Goal: Information Seeking & Learning: Learn about a topic

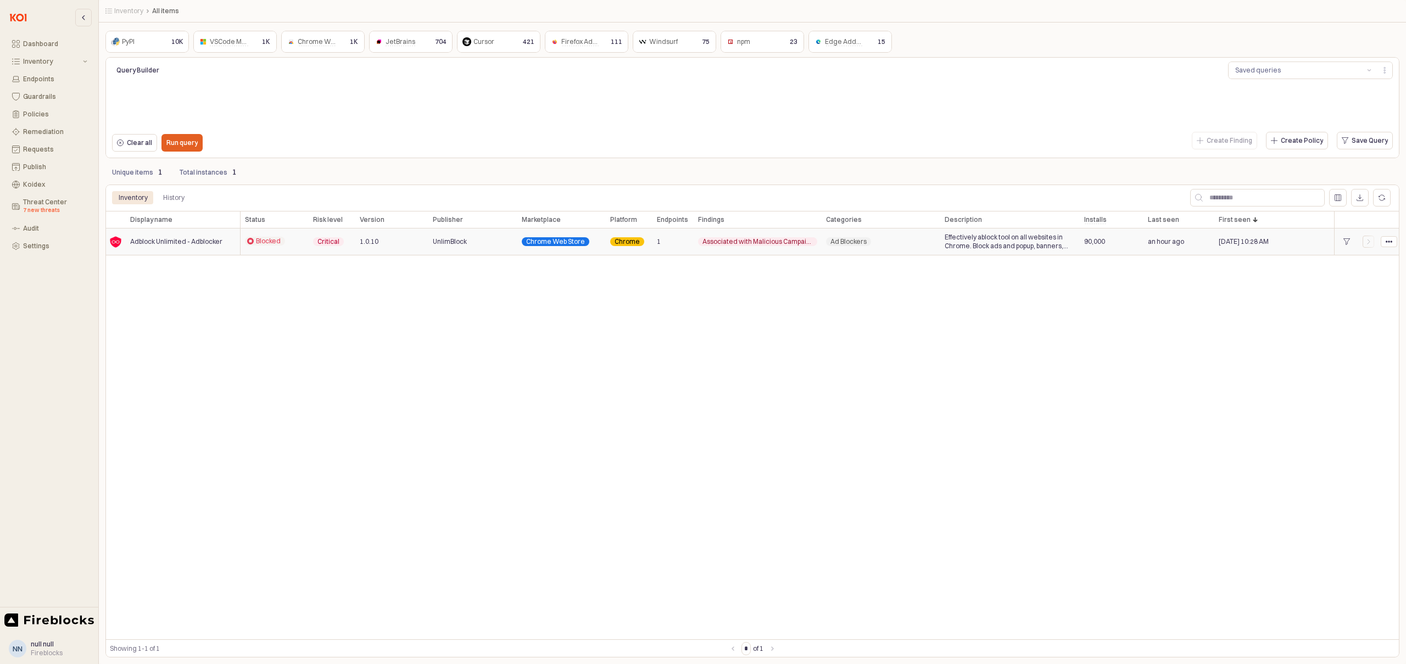
click at [151, 242] on span "Adblock Unlimited - Adblocker" at bounding box center [176, 241] width 92 height 9
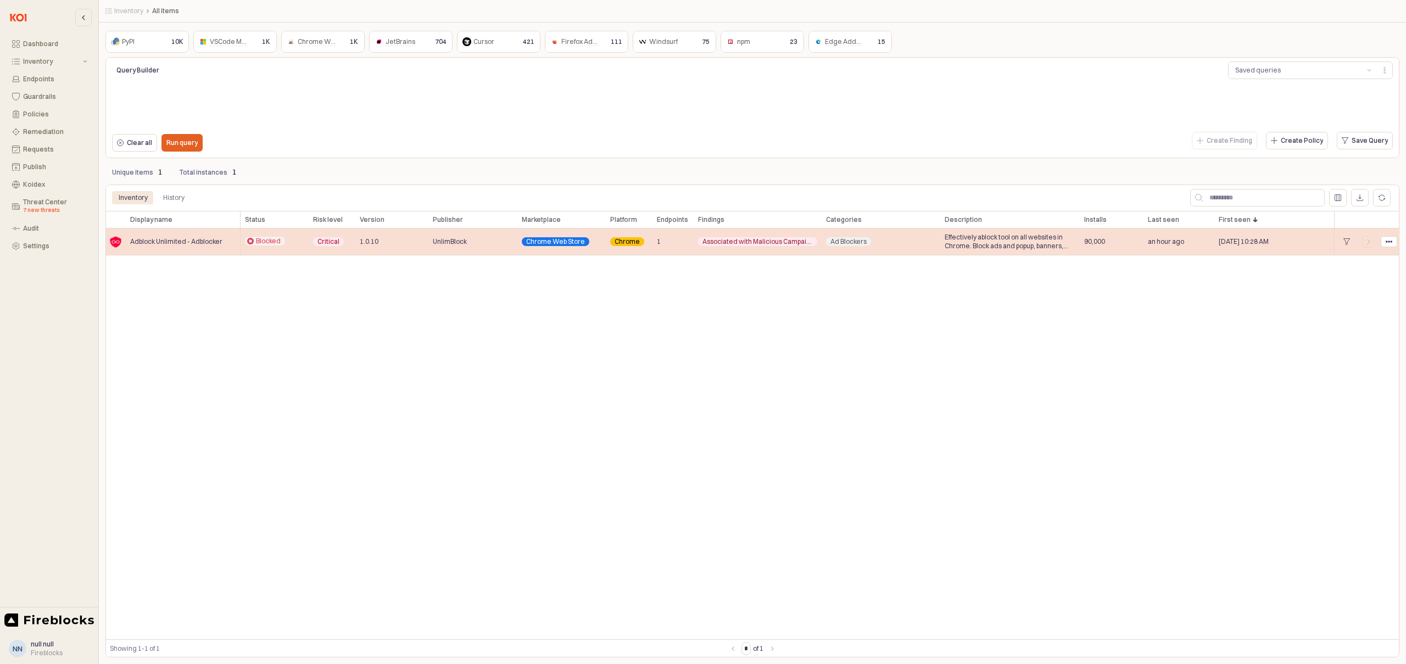
click at [152, 243] on span "Adblock Unlimited - Adblocker" at bounding box center [176, 241] width 92 height 9
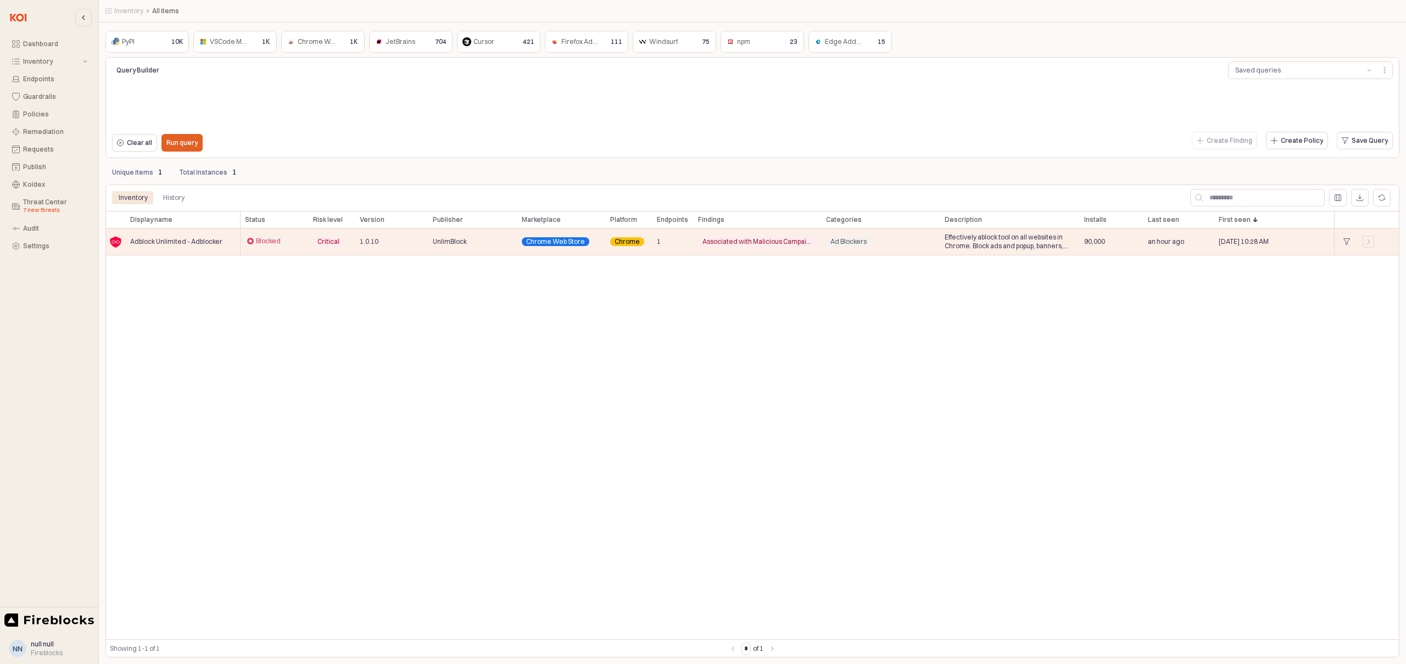
click at [180, 271] on div "Display name Display name Status Status Risk level Risk level Version Version P…" at bounding box center [752, 425] width 1294 height 429
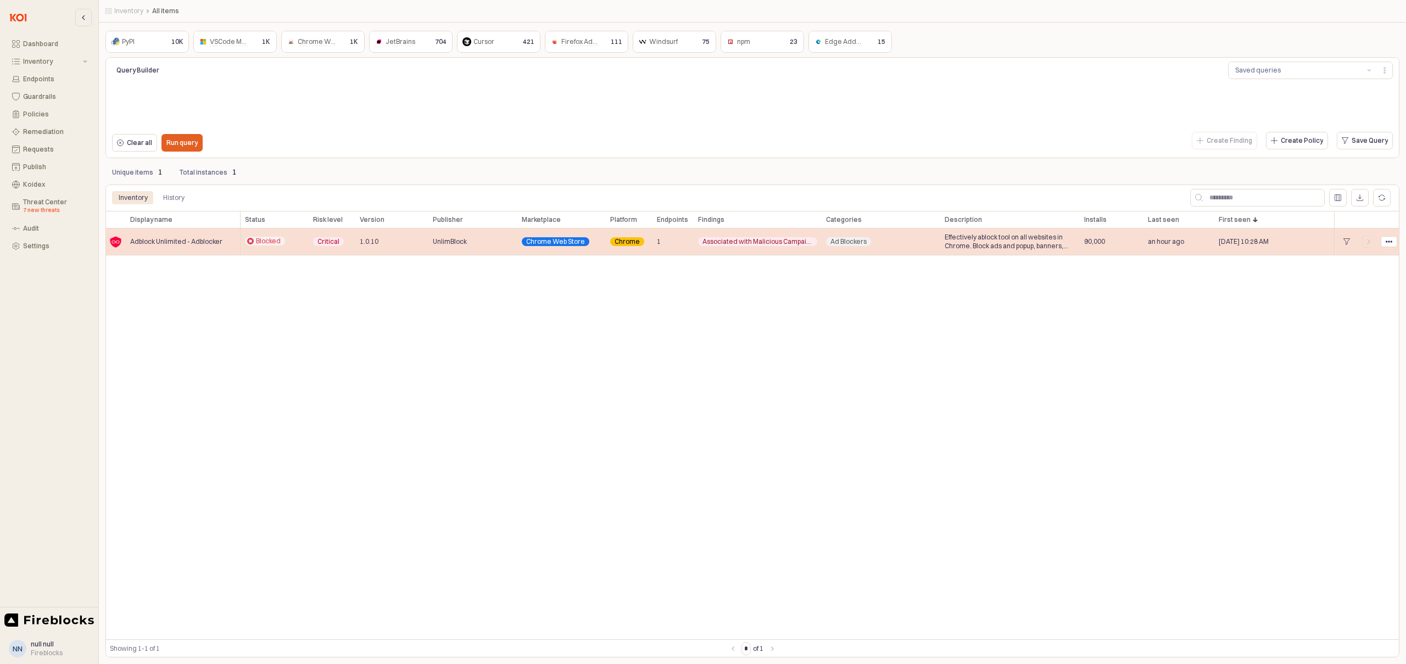
click at [443, 244] on span "UnlimBlock" at bounding box center [450, 241] width 34 height 9
click at [1370, 244] on icon "App Frame" at bounding box center [1369, 241] width 7 height 7
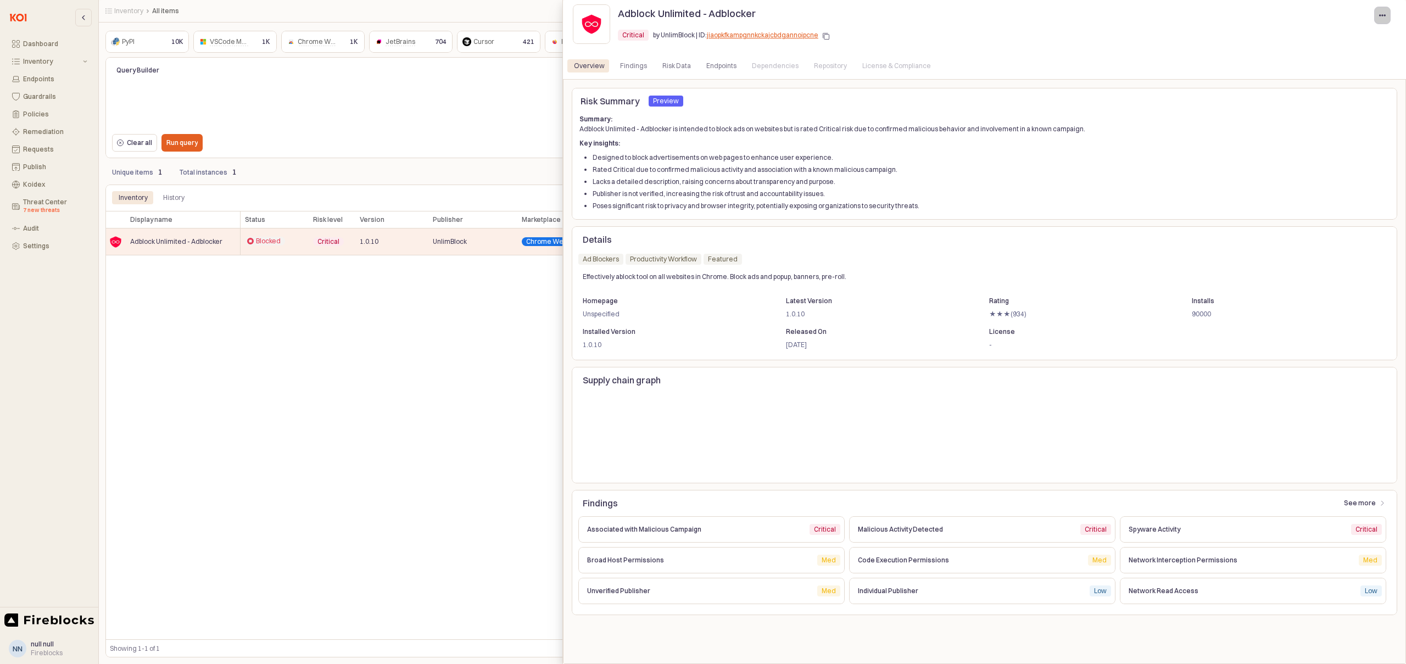
click at [1384, 15] on icon "button" at bounding box center [1382, 15] width 7 height 7
click at [1140, 35] on div "Critical Critical by UnlimBlock | ID: jiaopkfkampgnnkckajcbdgannoipcne" at bounding box center [1006, 37] width 777 height 22
click at [676, 61] on div "Risk Data" at bounding box center [677, 65] width 29 height 13
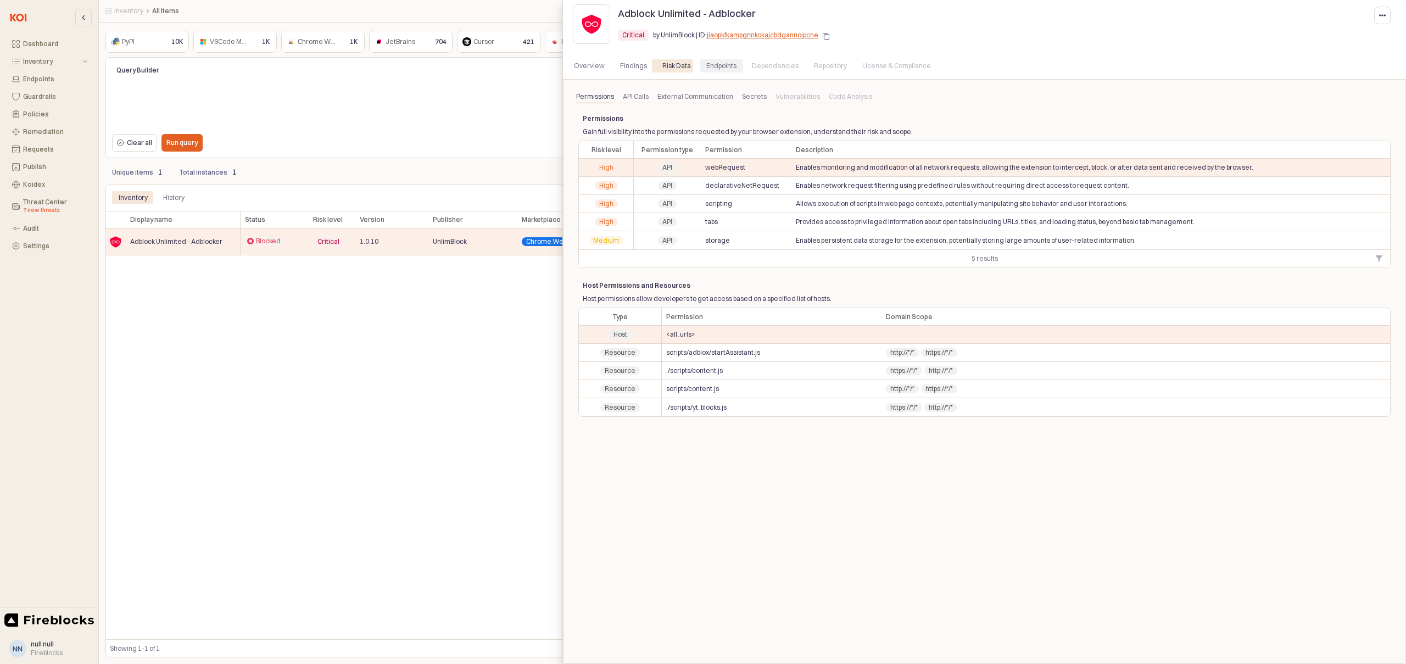
click at [722, 65] on div "Endpoints" at bounding box center [721, 65] width 30 height 13
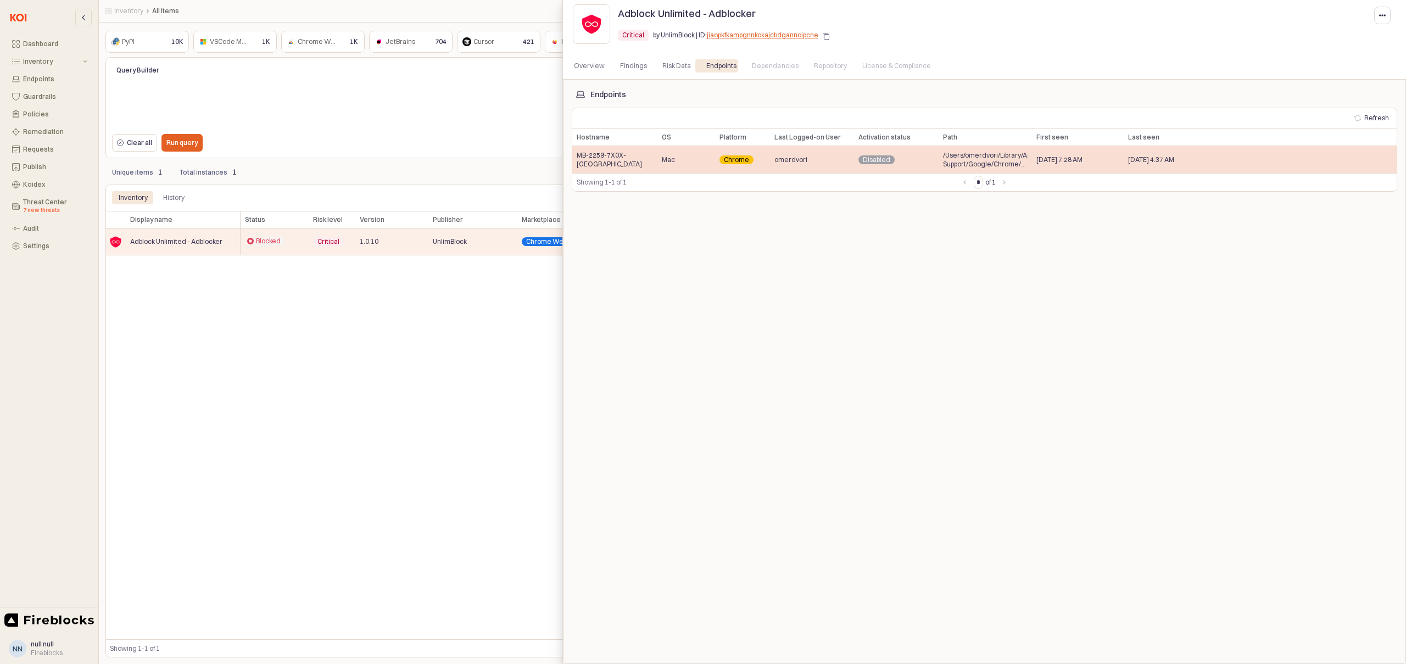
click at [607, 163] on span "MB-2259-7X0X-[GEOGRAPHIC_DATA]" at bounding box center [615, 160] width 76 height 18
click at [622, 159] on span "MB-2259-7X0X-[GEOGRAPHIC_DATA]" at bounding box center [615, 160] width 76 height 18
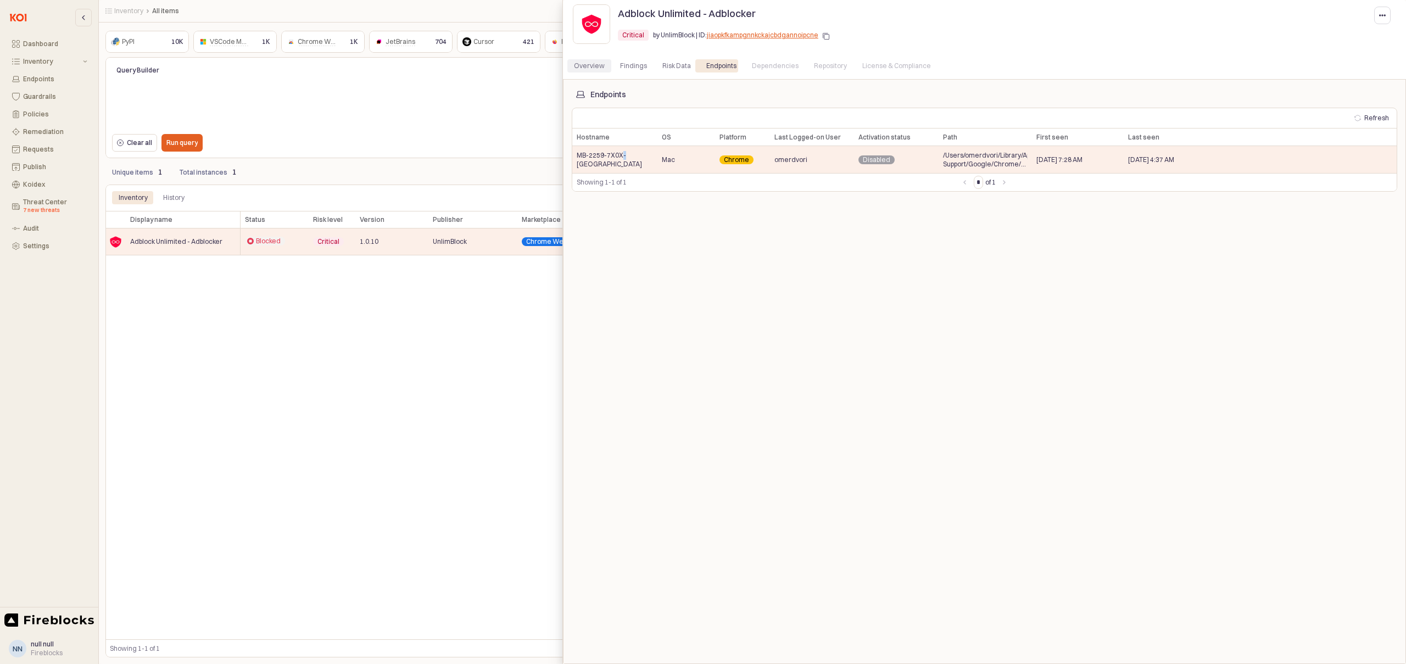
click at [585, 68] on div "Overview" at bounding box center [589, 65] width 31 height 13
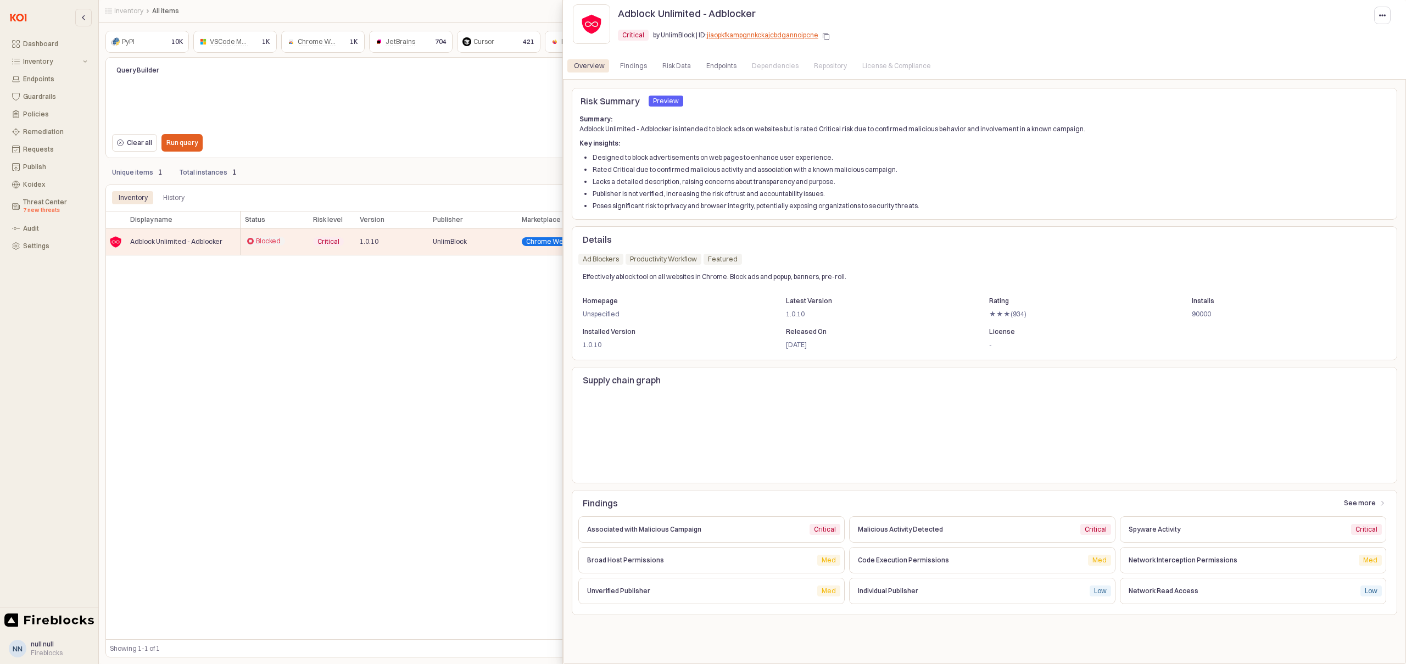
click at [512, 310] on div at bounding box center [703, 332] width 1406 height 664
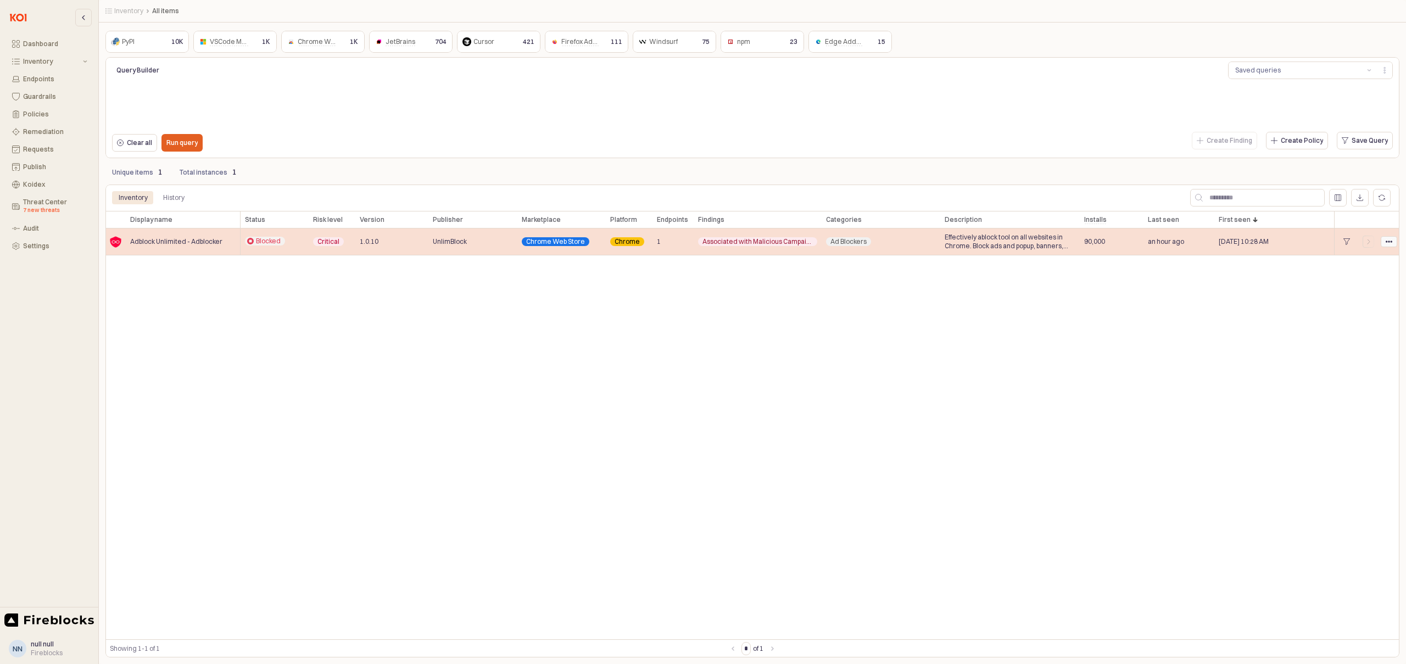
click at [1394, 242] on div "App Frame" at bounding box center [1389, 242] width 15 height 10
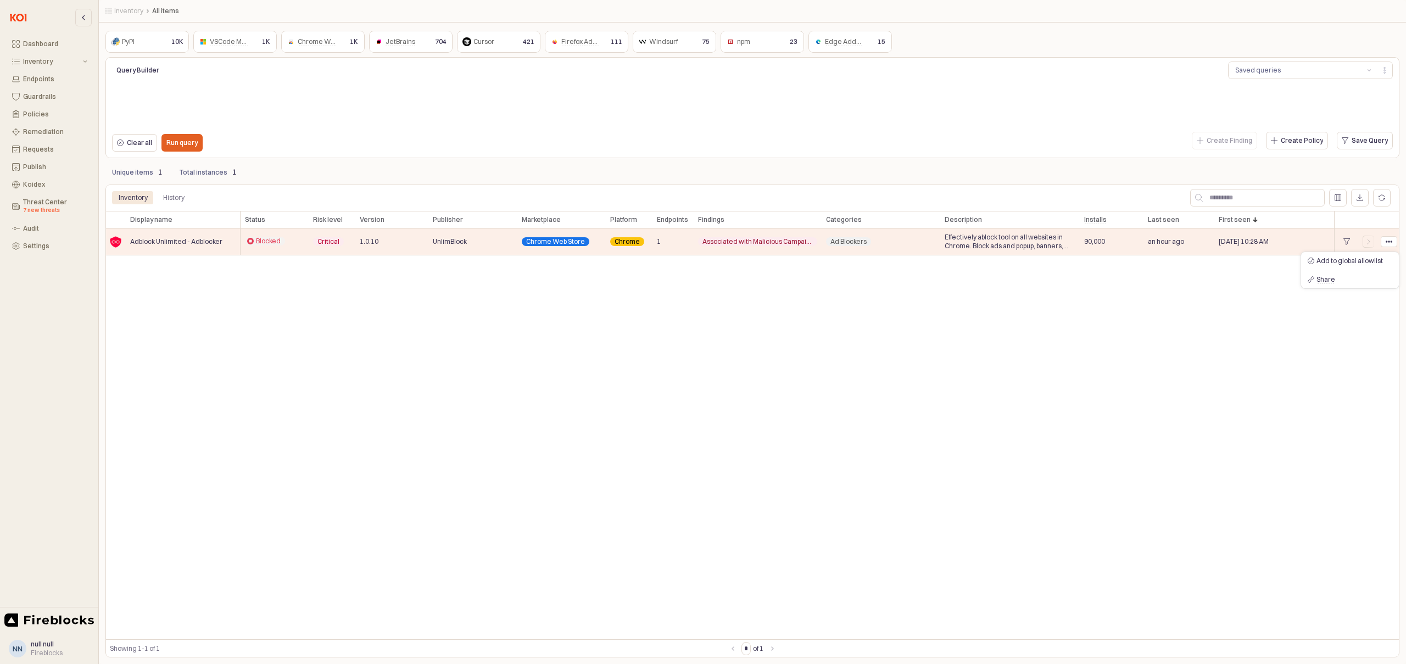
click at [932, 314] on div "Display name Display name Status Status Risk level Risk level Version Version P…" at bounding box center [752, 425] width 1294 height 429
drag, startPoint x: 390, startPoint y: 322, endPoint x: 368, endPoint y: 315, distance: 23.6
click at [390, 322] on div "Display name Display name Status Status Risk level Risk level Version Version P…" at bounding box center [752, 425] width 1294 height 429
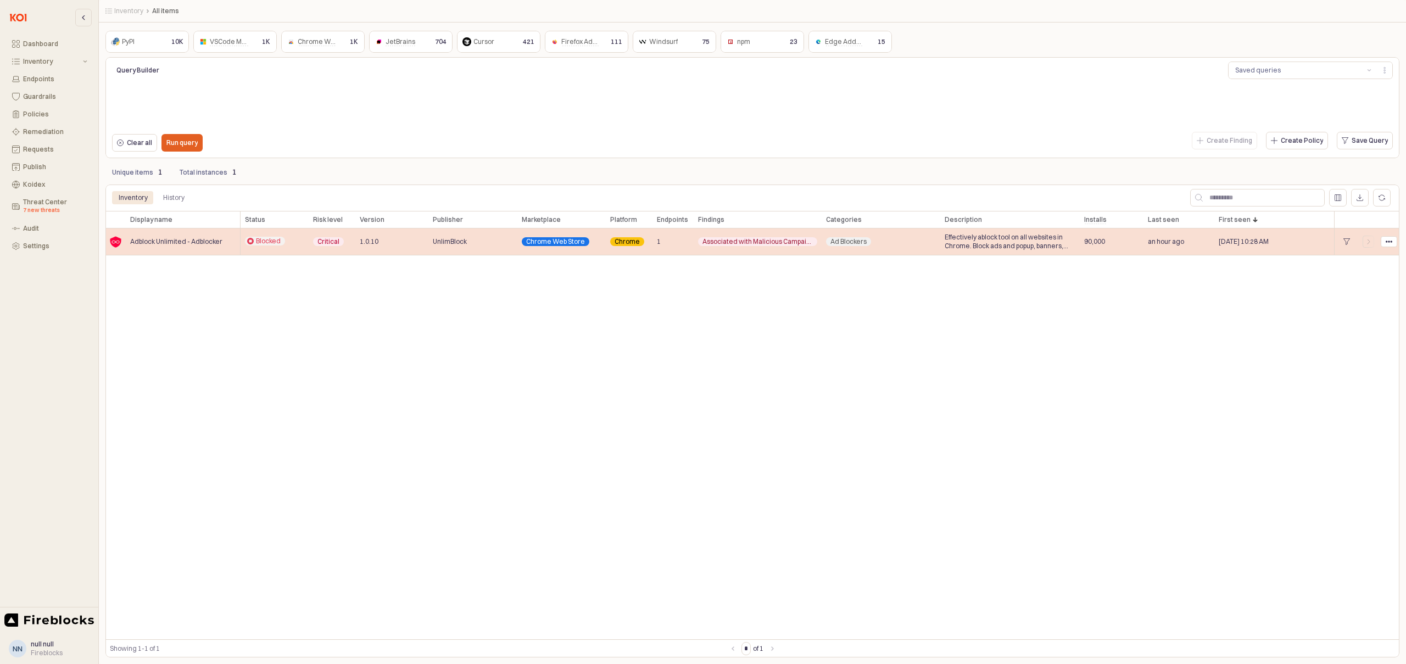
click at [171, 242] on span "Adblock Unlimited - Adblocker" at bounding box center [176, 241] width 92 height 9
click at [994, 241] on span "Effectively ablock tool on all websites in Chrome. Block ads and popup, banners…" at bounding box center [1010, 242] width 131 height 18
click at [573, 244] on span "Chrome Web Store" at bounding box center [555, 241] width 59 height 9
click at [1369, 243] on icon "App Frame" at bounding box center [1369, 241] width 7 height 7
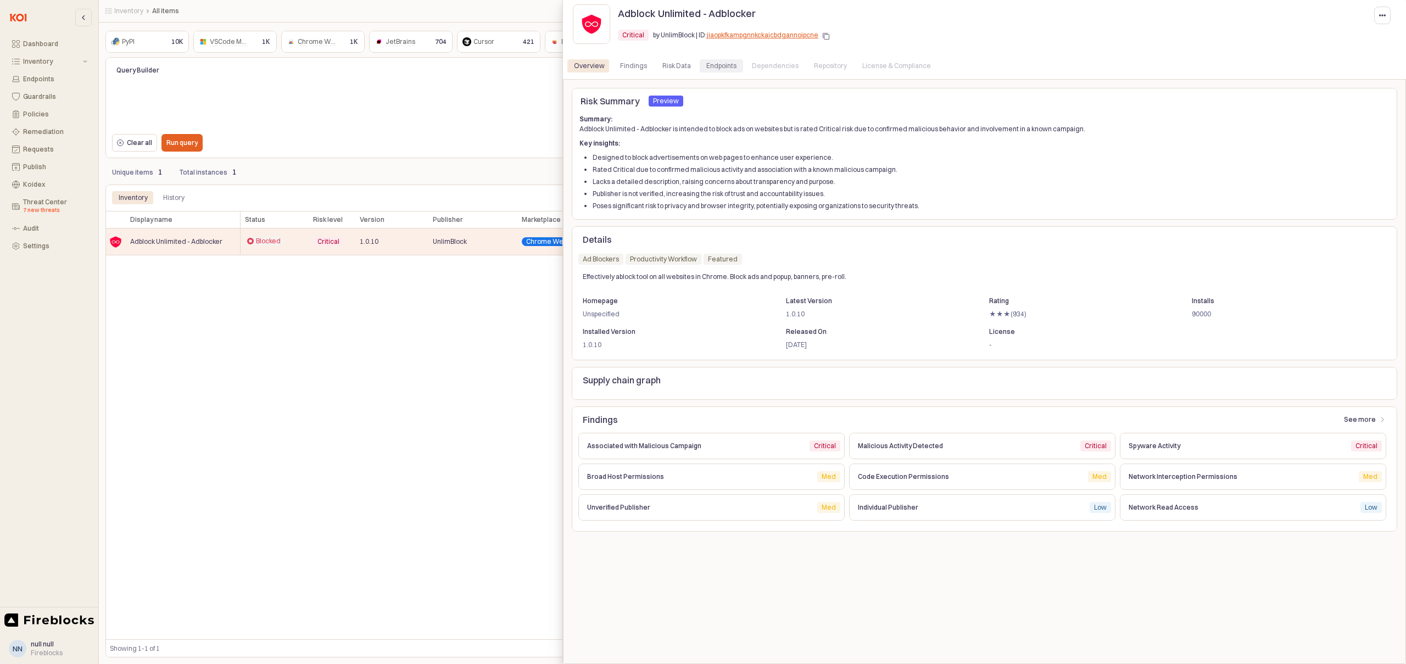
click at [720, 68] on div "Endpoints" at bounding box center [721, 65] width 30 height 13
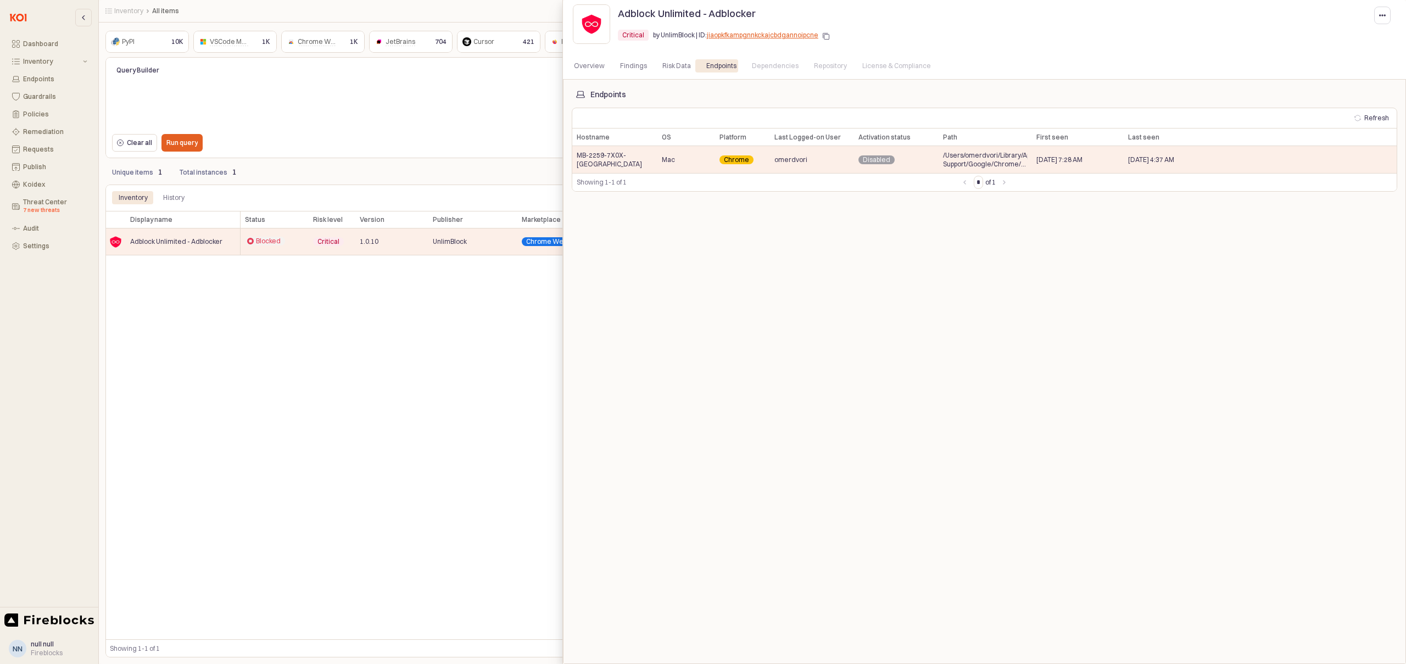
drag, startPoint x: 262, startPoint y: 328, endPoint x: 158, endPoint y: 273, distance: 118.0
click at [262, 327] on div at bounding box center [703, 332] width 1406 height 664
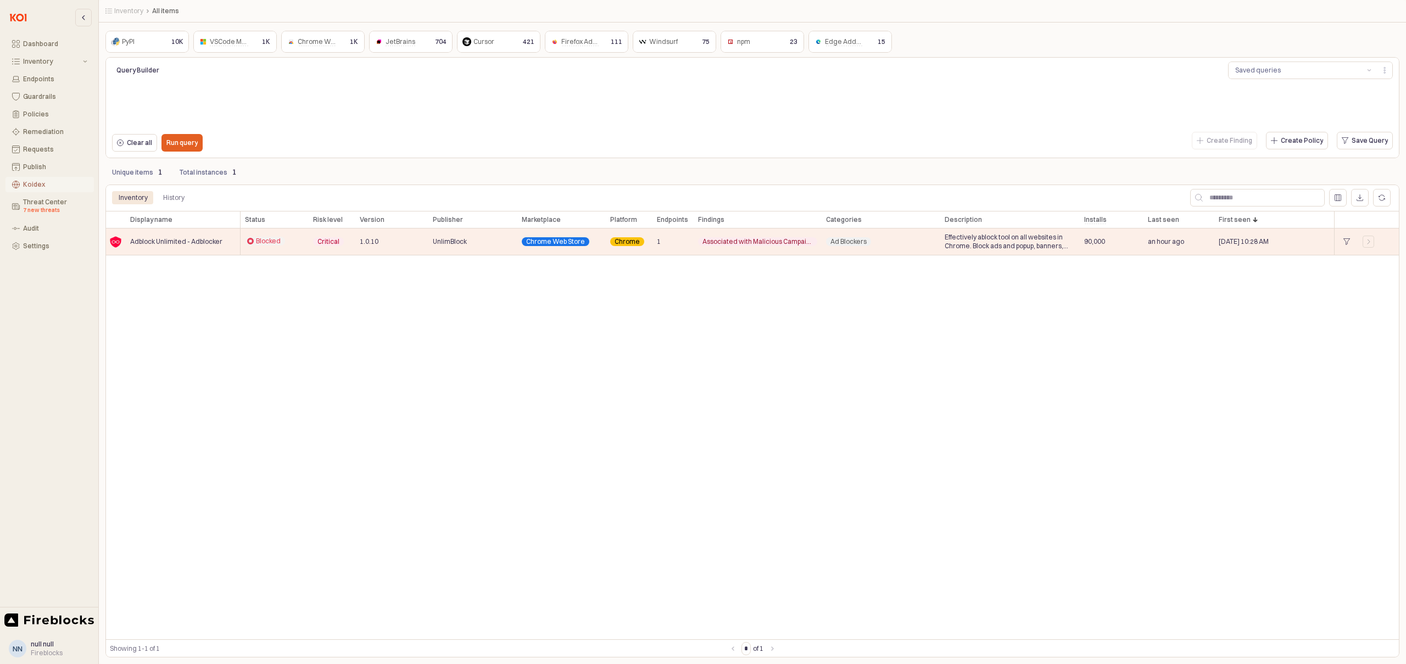
click at [33, 186] on div "Koidex" at bounding box center [55, 185] width 64 height 8
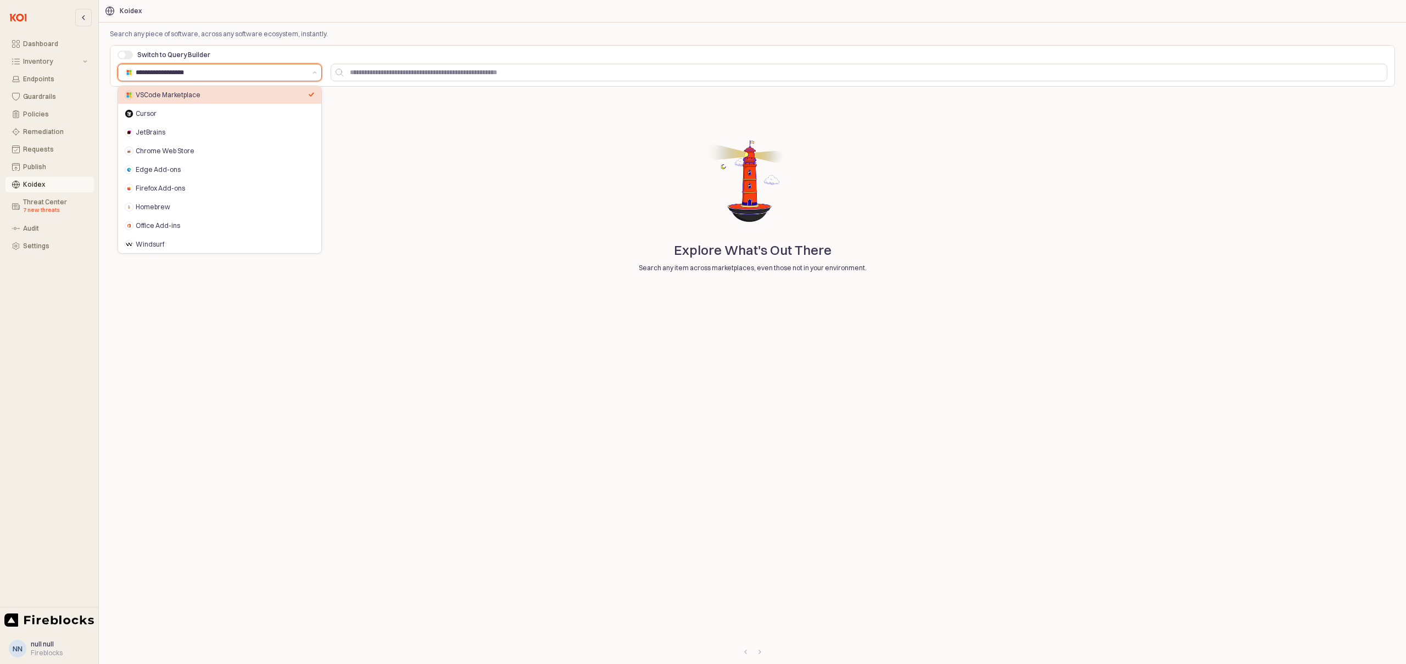
click at [173, 74] on input "**********" at bounding box center [221, 72] width 170 height 11
click at [160, 151] on div "Chrome Web Store" at bounding box center [222, 151] width 173 height 9
type input "**********"
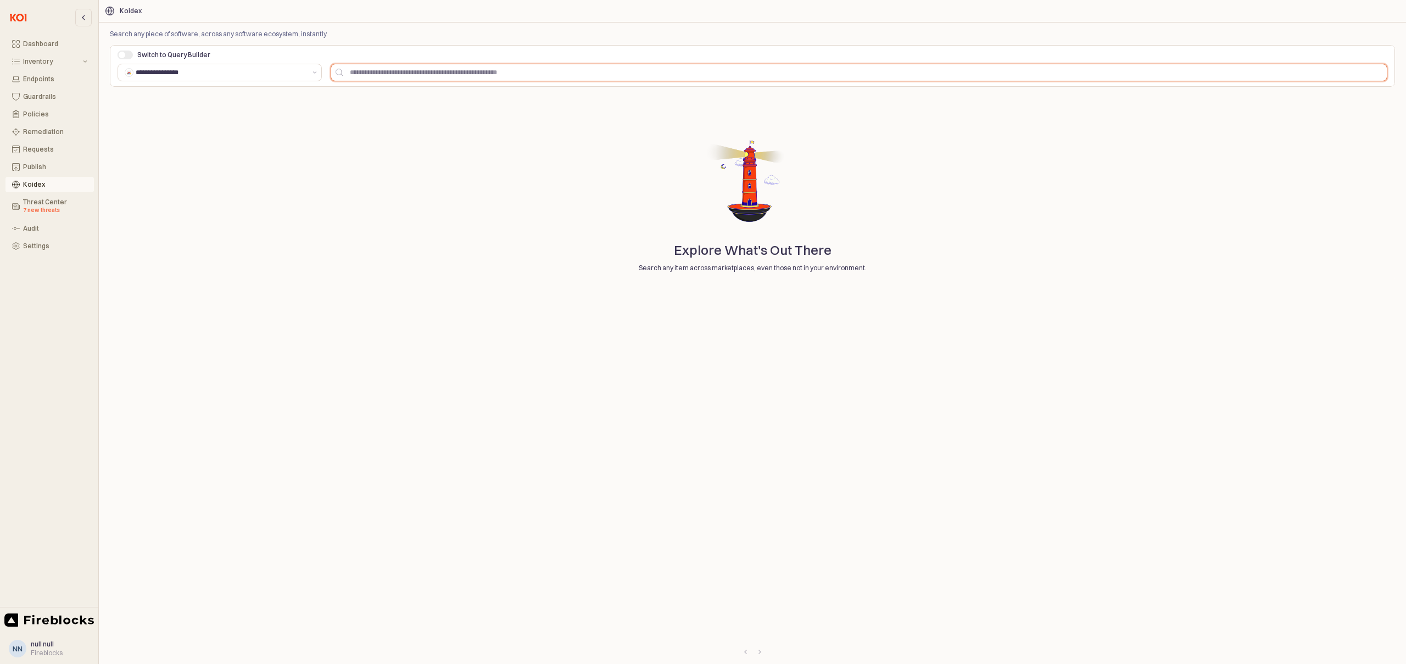
click at [476, 75] on input "App Frame" at bounding box center [865, 72] width 1044 height 16
paste input "**********"
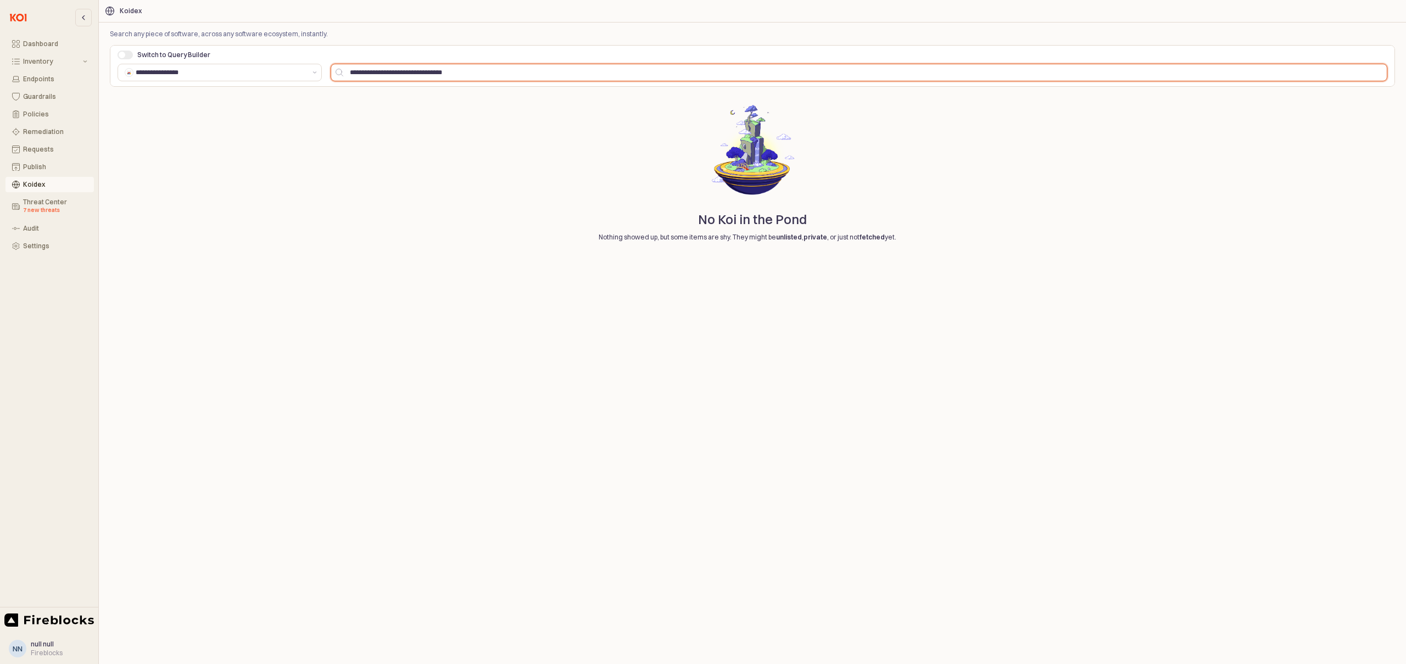
click at [488, 74] on input "**********" at bounding box center [865, 72] width 1044 height 16
type input "**********"
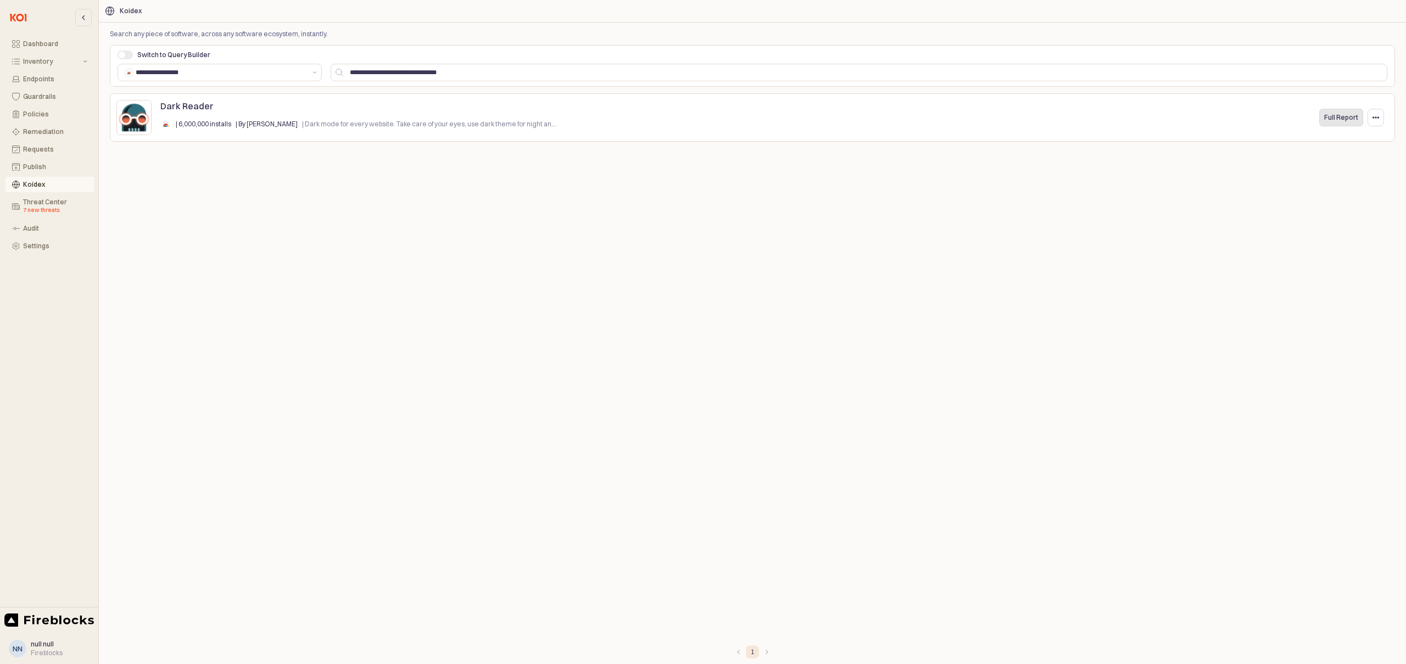
click at [1341, 119] on p "Full Report" at bounding box center [1342, 117] width 34 height 9
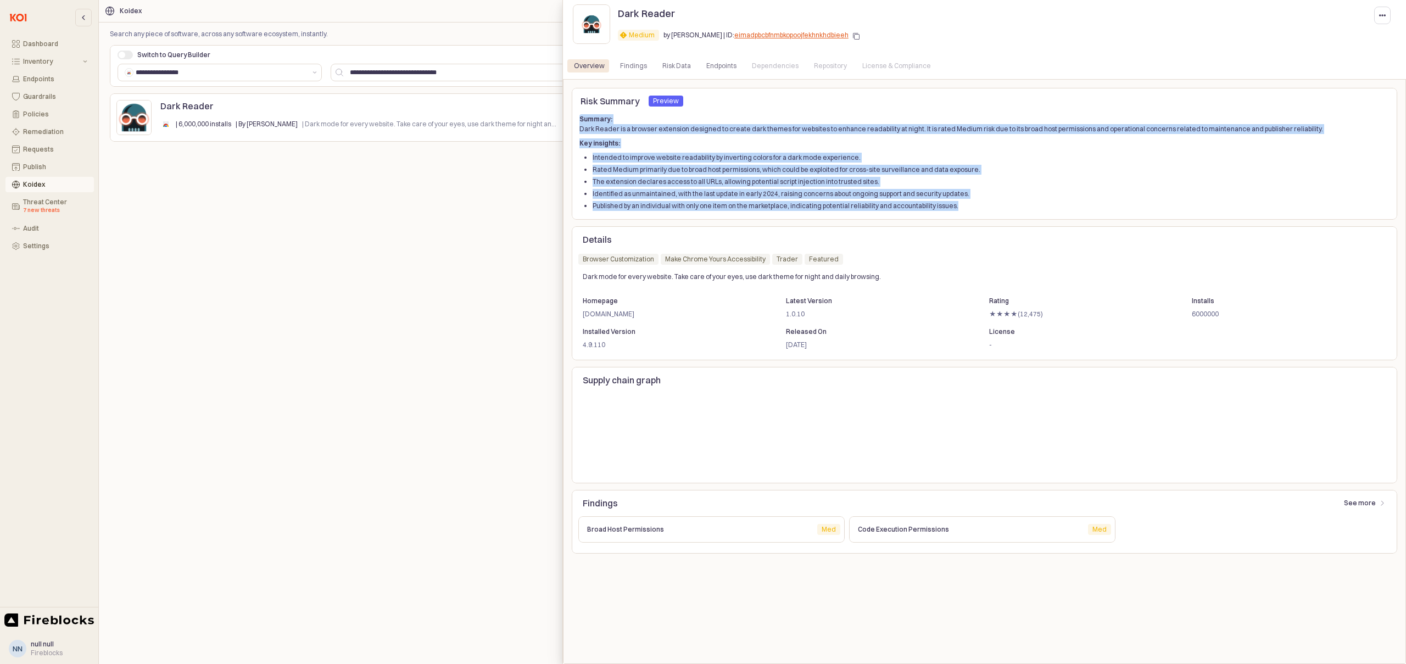
drag, startPoint x: 951, startPoint y: 207, endPoint x: 581, endPoint y: 124, distance: 379.6
click at [580, 123] on div "Summary: Dark Reader is a browser extension designed to create dark themes for …" at bounding box center [985, 162] width 810 height 97
copy div "Summary: Dark Reader is a browser extension designed to create dark themes for …"
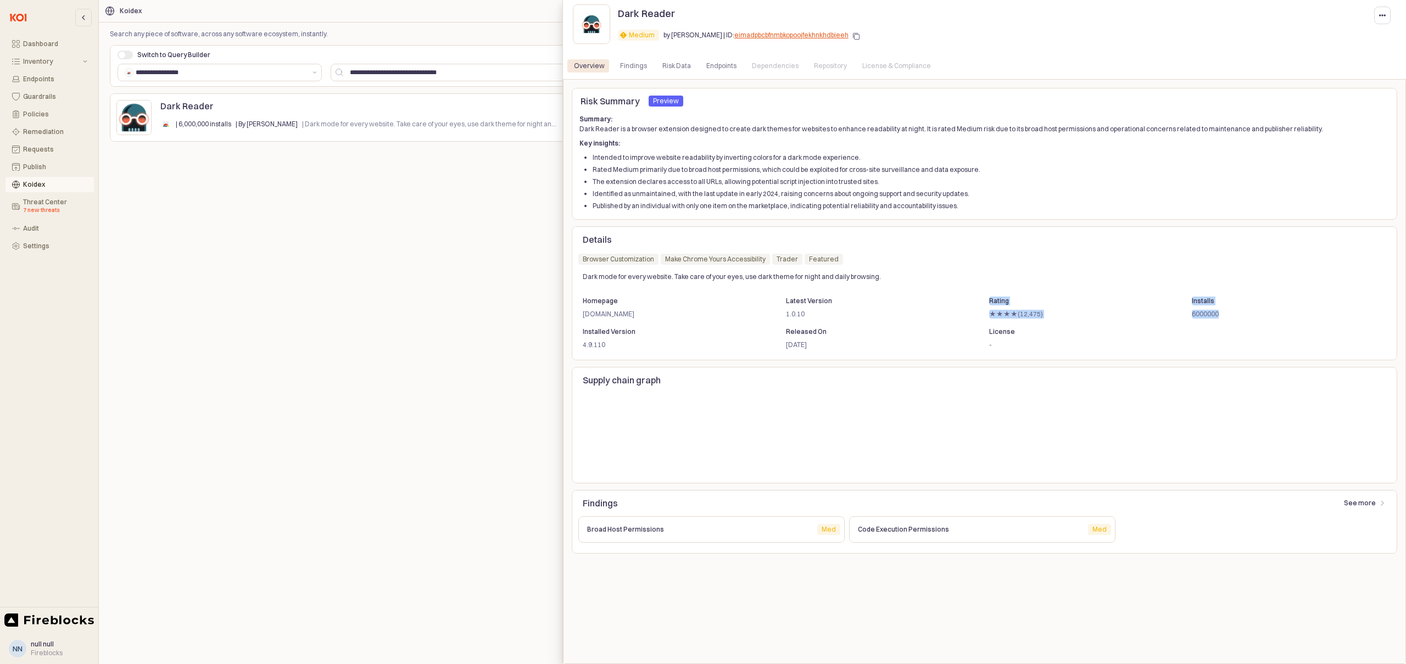
drag, startPoint x: 1221, startPoint y: 314, endPoint x: 989, endPoint y: 309, distance: 231.3
click at [988, 302] on ol "Homepage [DOMAIN_NAME] Latest Version 1.0.10 Rating ★★★★(12,475) Installs 60000…" at bounding box center [984, 307] width 813 height 31
copy ol "Rating ★★★★(12,475) Installs 6000000"
click at [31, 41] on div at bounding box center [703, 332] width 1406 height 664
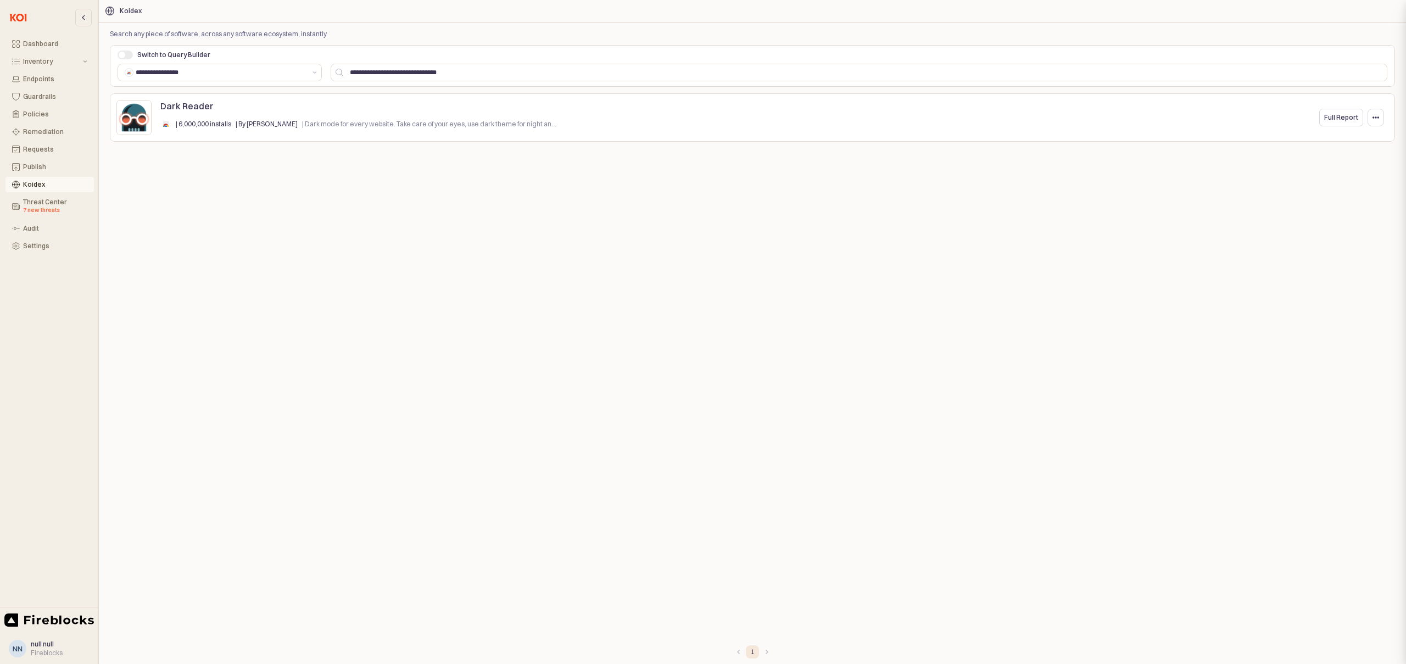
click at [34, 44] on div at bounding box center [703, 332] width 1406 height 664
click at [37, 44] on div "Dashboard" at bounding box center [55, 44] width 64 height 8
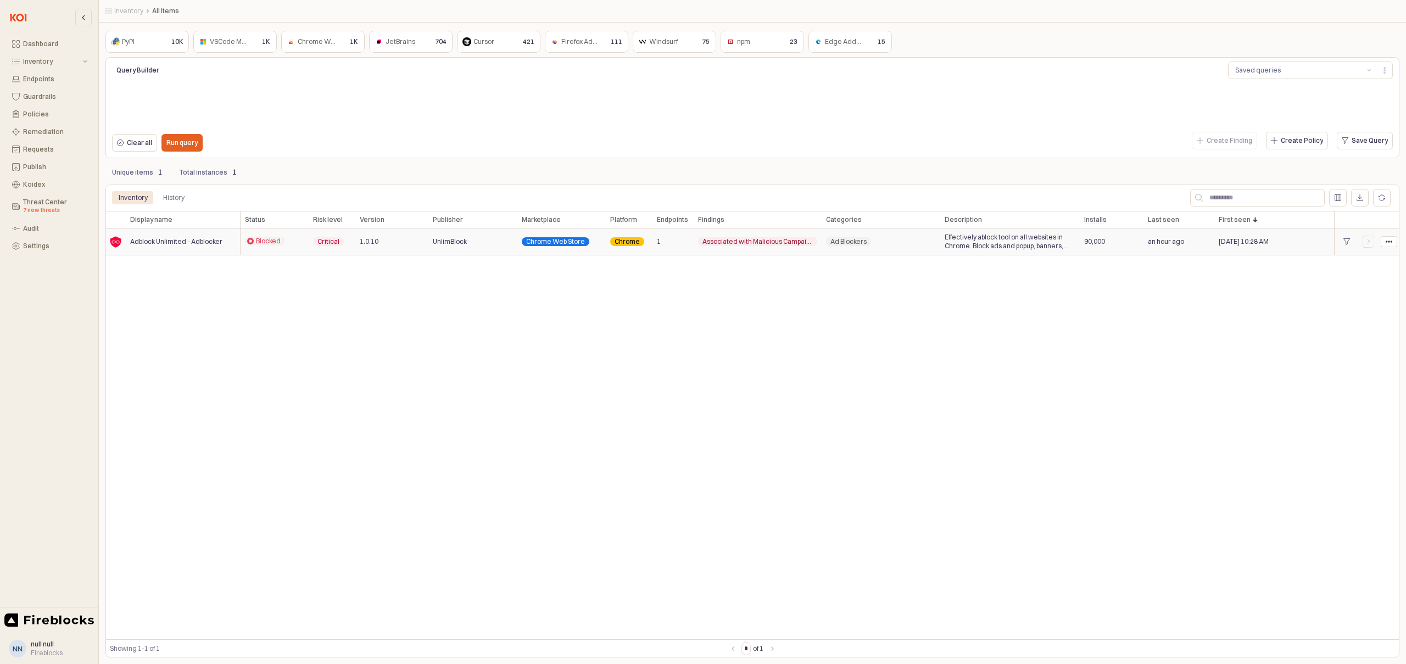
click at [1215, 242] on div "[DATE] 10:28 AM" at bounding box center [1275, 242] width 120 height 27
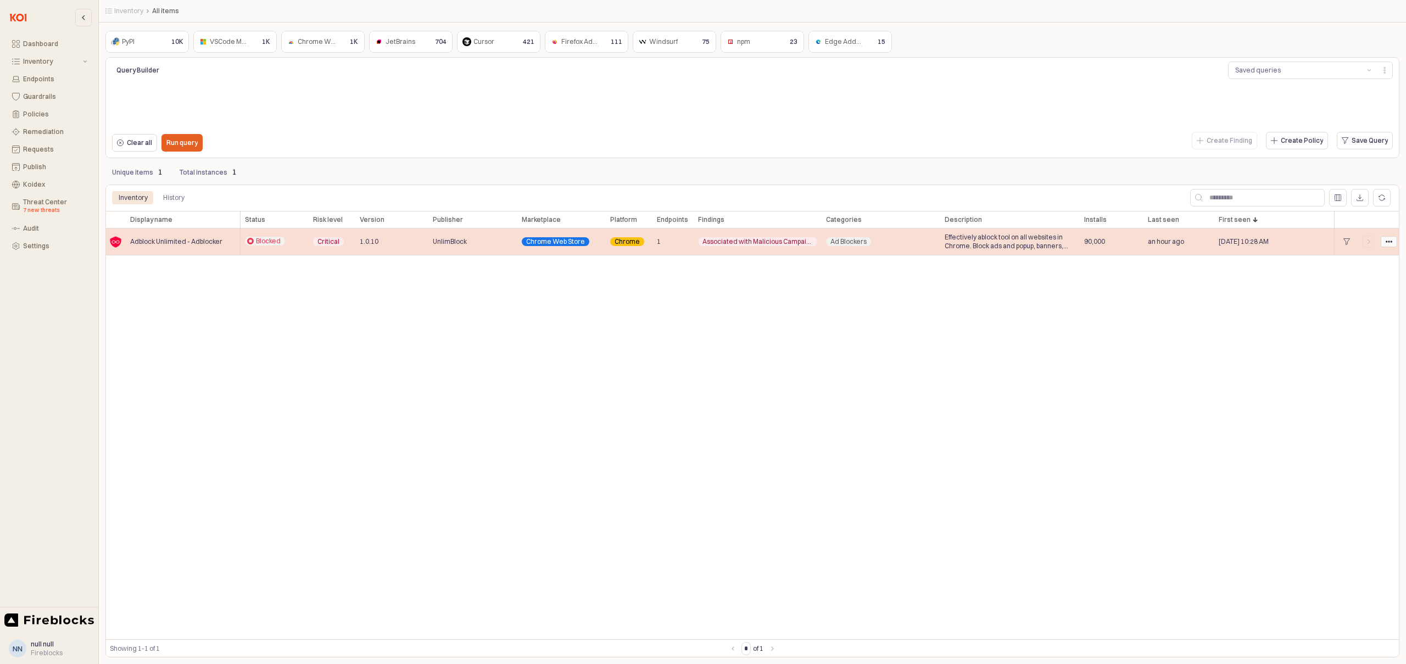
click at [1391, 243] on icon "App Frame" at bounding box center [1389, 241] width 7 height 7
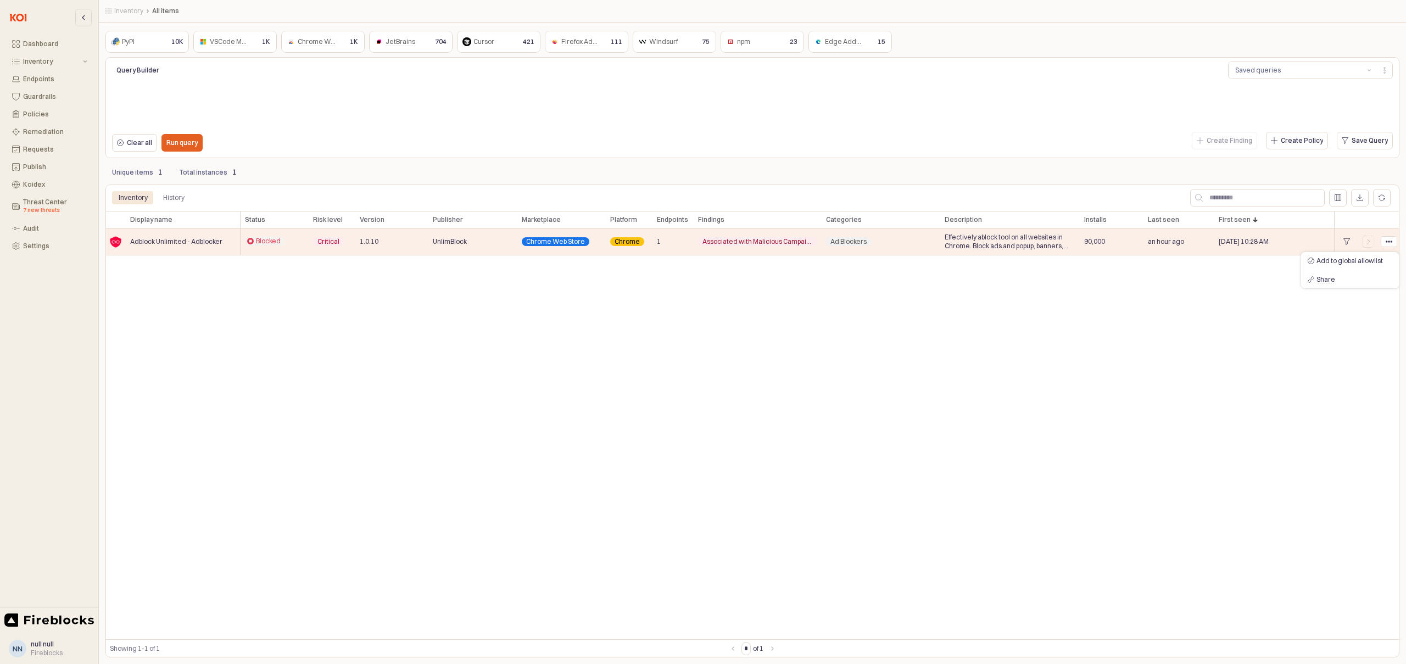
click at [1177, 264] on div "Display name Display name Status Status Risk level Risk level Version Version P…" at bounding box center [752, 425] width 1294 height 429
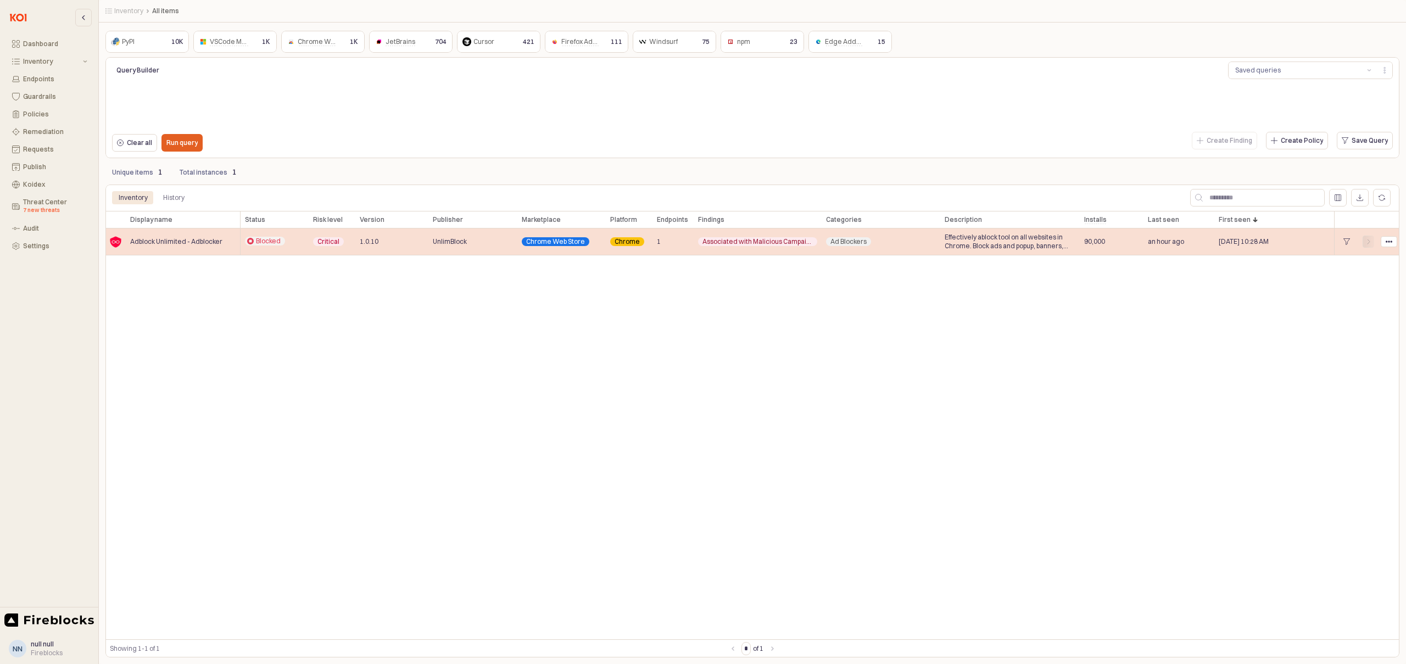
click at [1366, 242] on icon "App Frame" at bounding box center [1369, 241] width 7 height 7
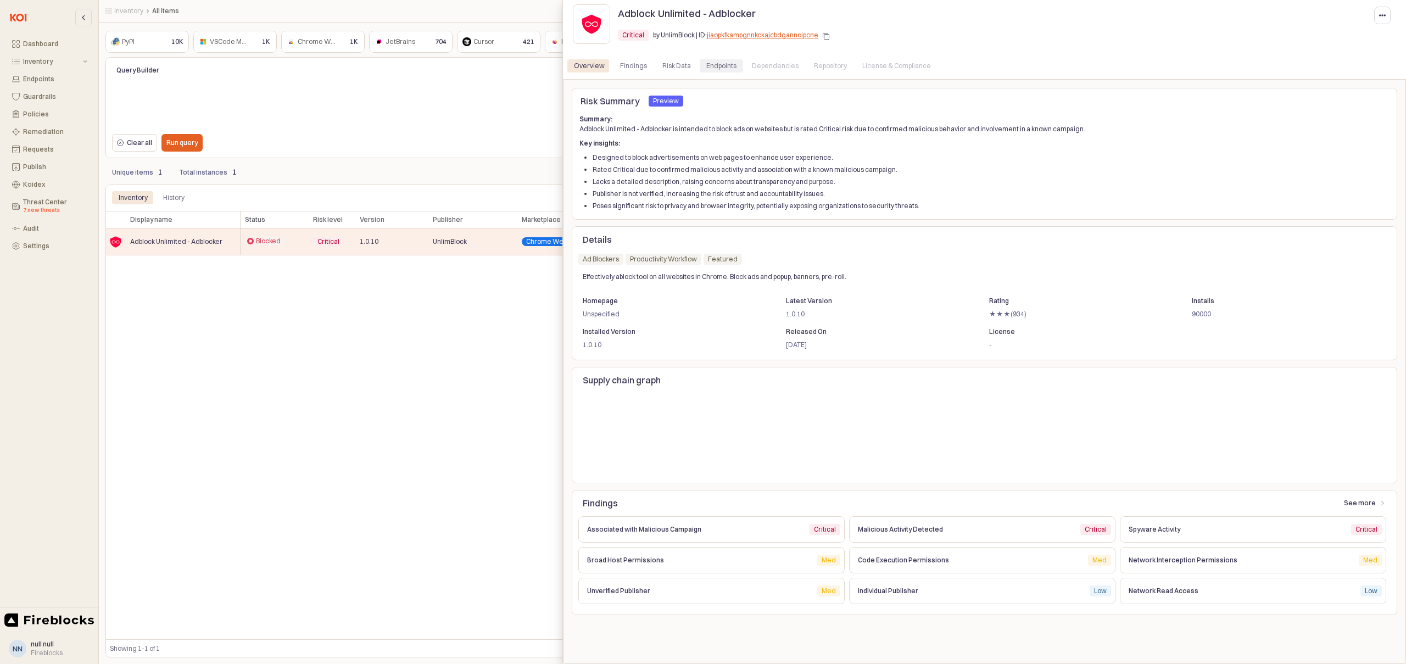
click at [719, 64] on div "Endpoints" at bounding box center [721, 65] width 30 height 13
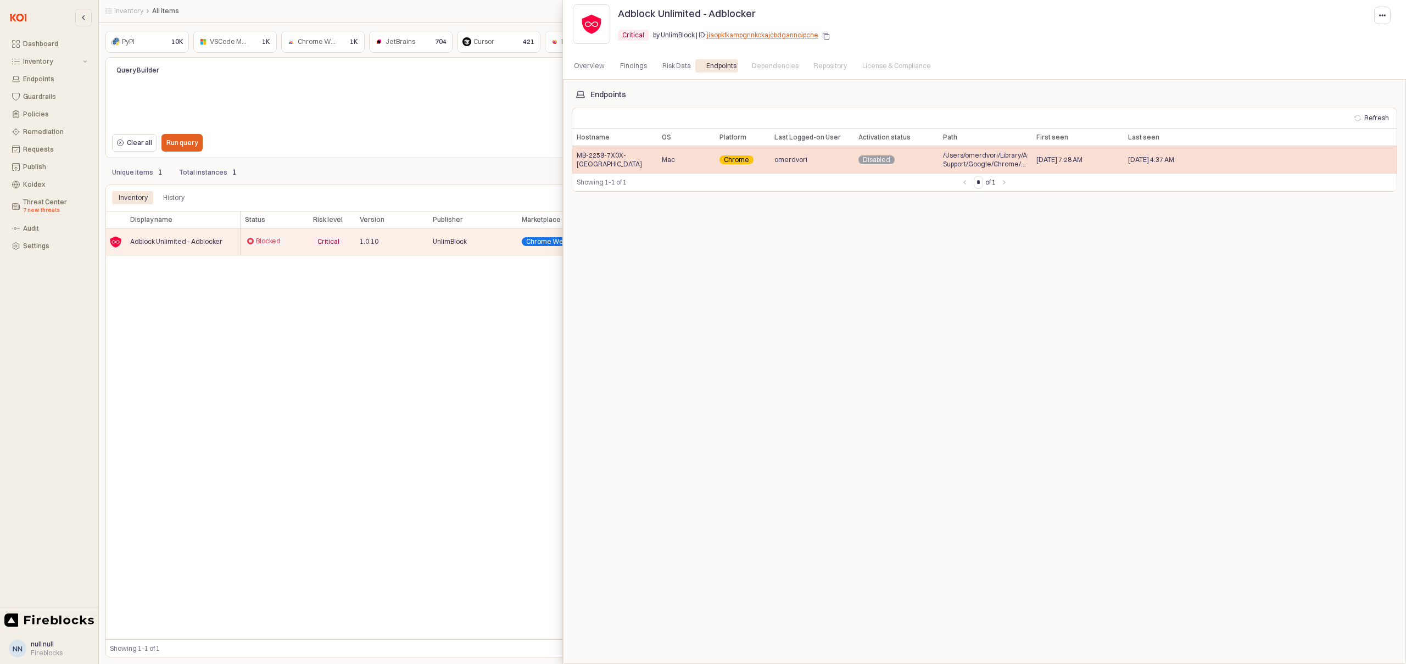
click at [610, 162] on span "MB-2259-7X0X-[GEOGRAPHIC_DATA]" at bounding box center [615, 160] width 76 height 18
copy span "MB-2259-7X0X-[GEOGRAPHIC_DATA]"
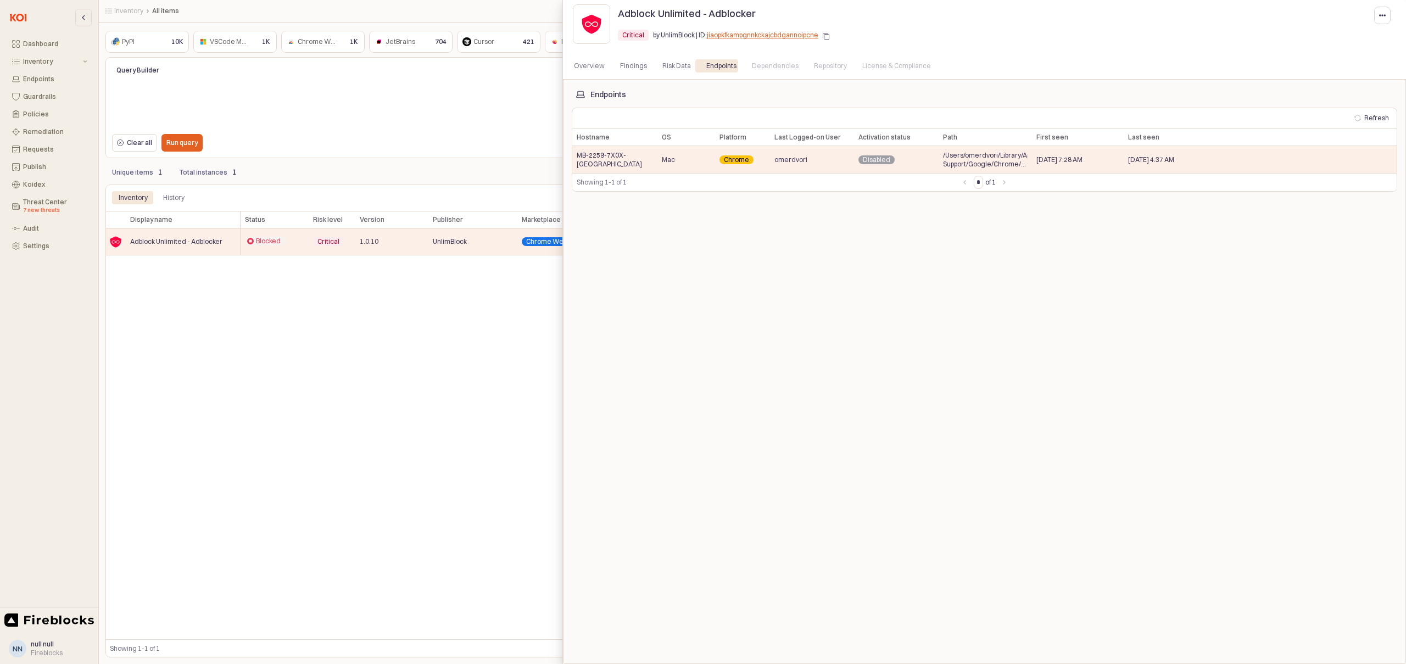
click at [43, 135] on div at bounding box center [703, 332] width 1406 height 664
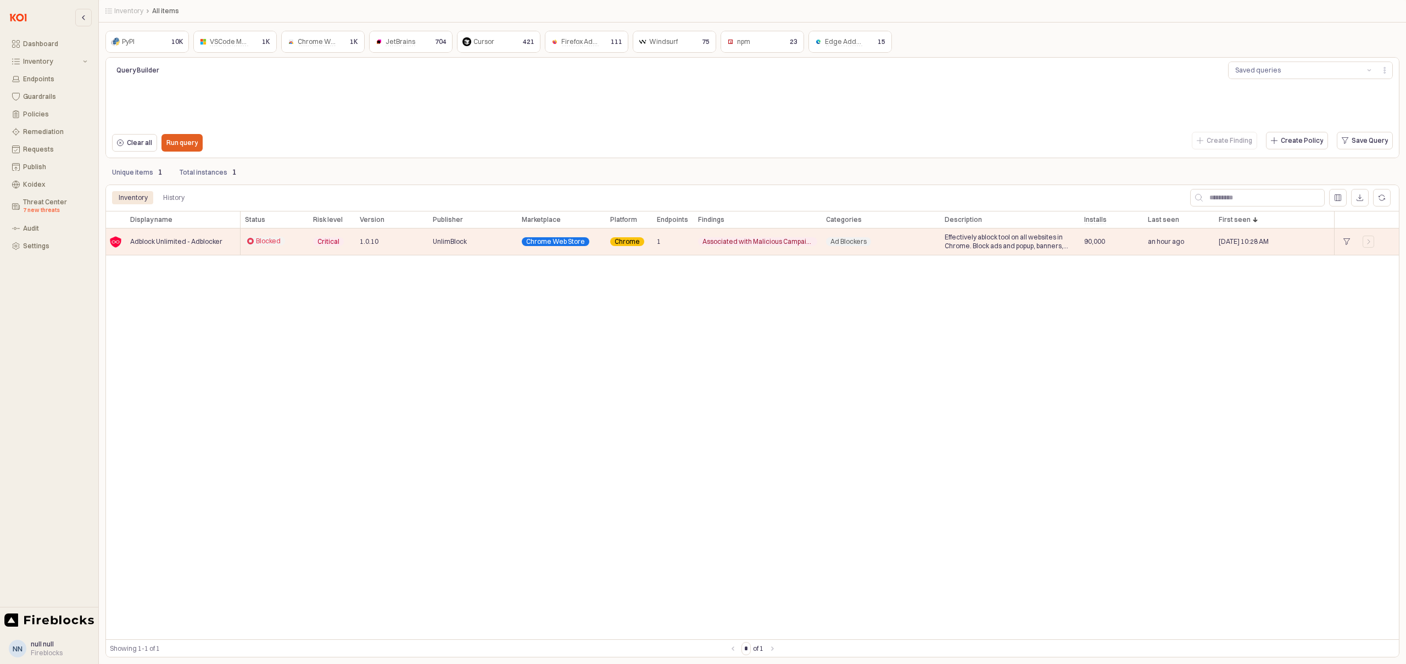
click at [42, 132] on div "Remediation" at bounding box center [55, 132] width 64 height 8
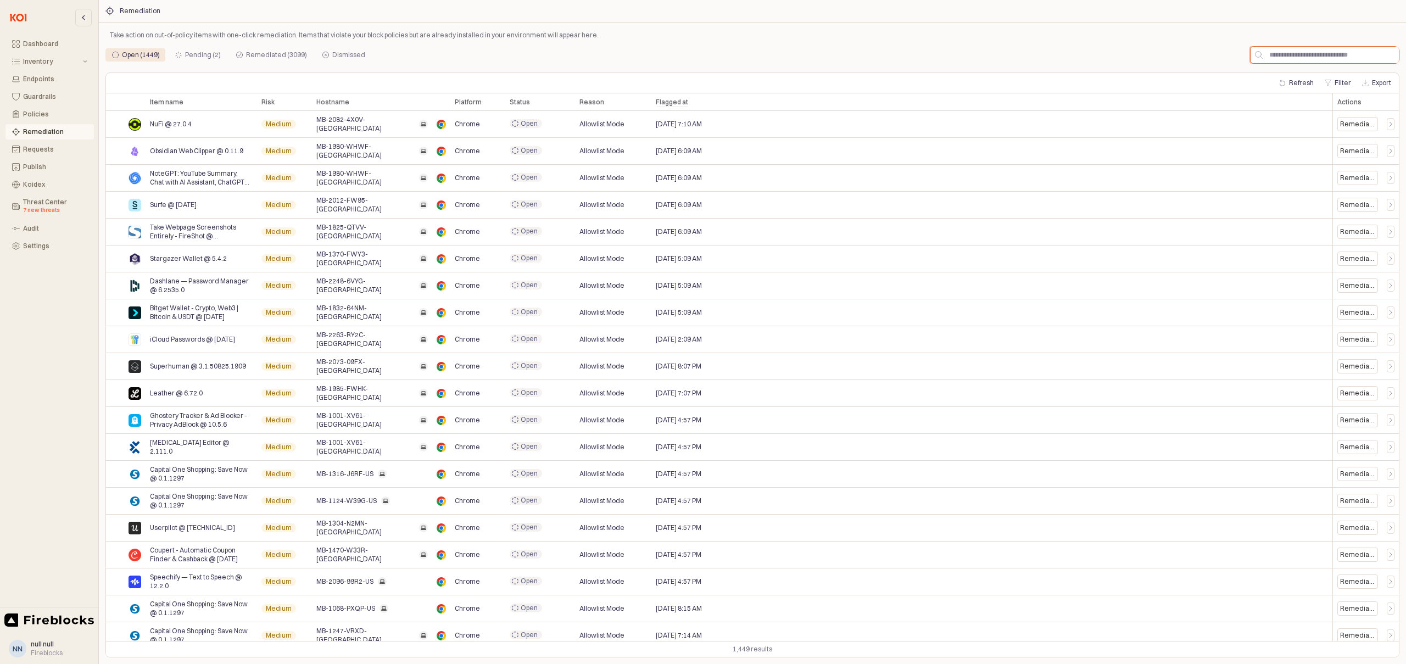
click at [1305, 48] on input "App Frame" at bounding box center [1331, 55] width 136 height 16
paste input "**********"
type input "**********"
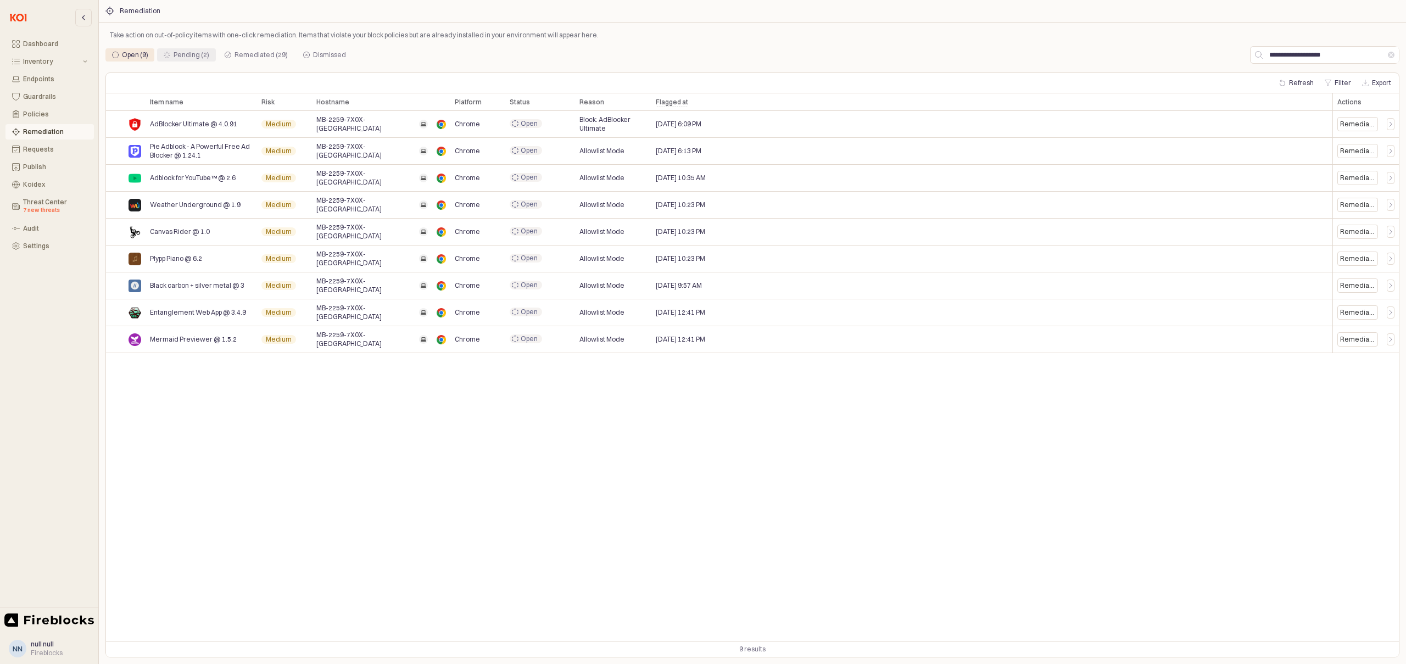
click at [187, 58] on div "Pending (2)" at bounding box center [192, 54] width 36 height 13
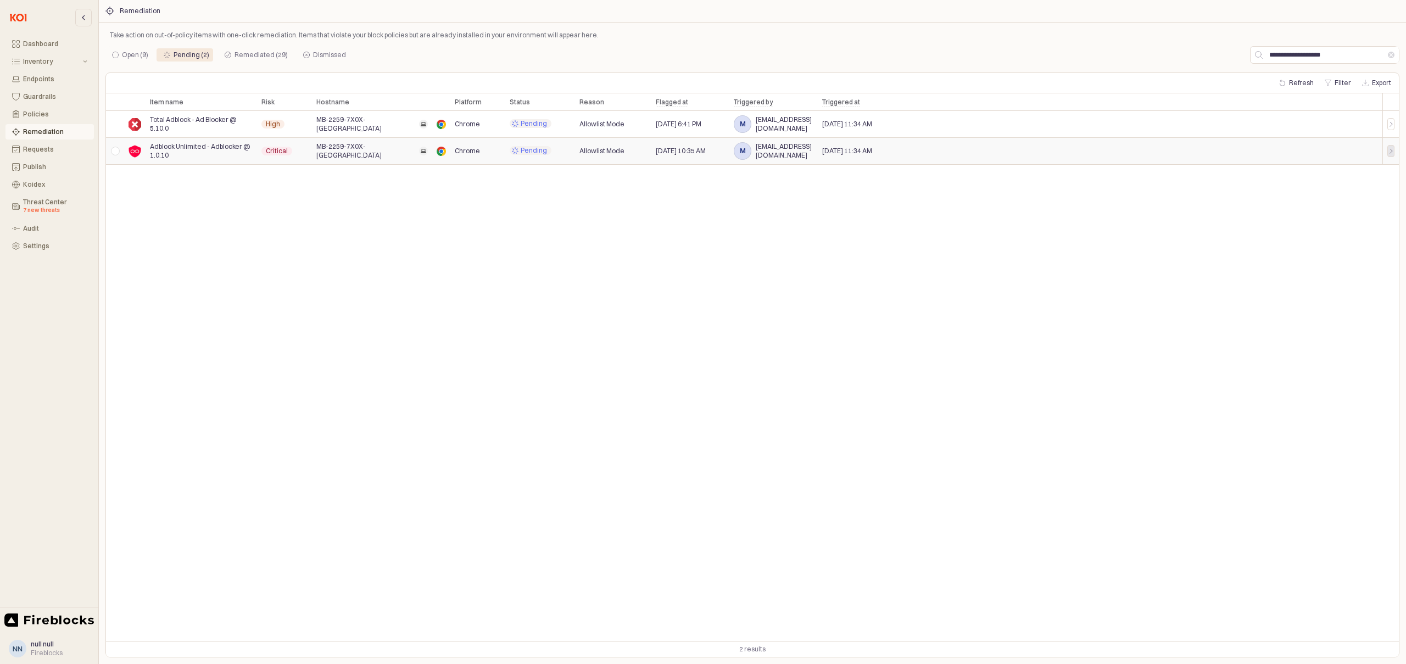
click at [1393, 152] on icon "App Frame" at bounding box center [1391, 151] width 7 height 7
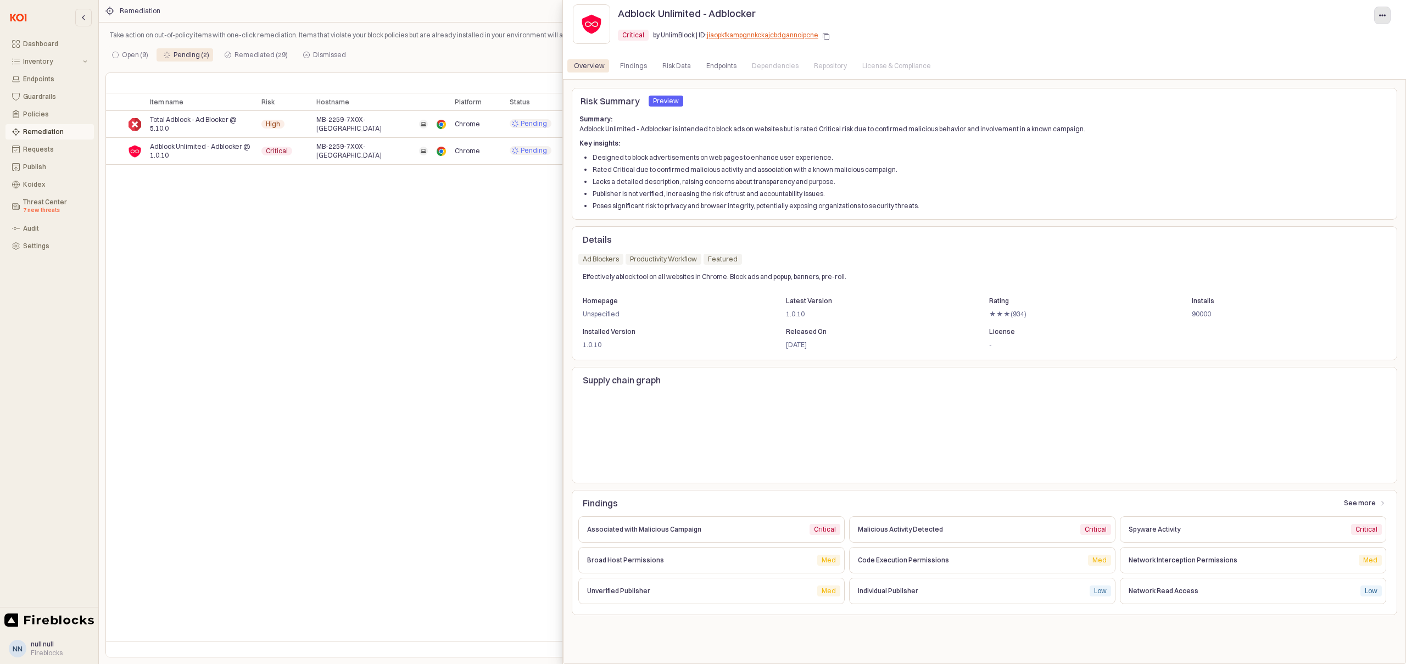
click at [1383, 20] on div "button" at bounding box center [1382, 15] width 7 height 16
click at [1130, 27] on div "Critical Critical by UnlimBlock | ID: jiaopkfkampgnnkckajcbdgannoipcne" at bounding box center [1006, 37] width 777 height 22
click at [512, 233] on div at bounding box center [703, 332] width 1406 height 664
